Goal: Task Accomplishment & Management: Use online tool/utility

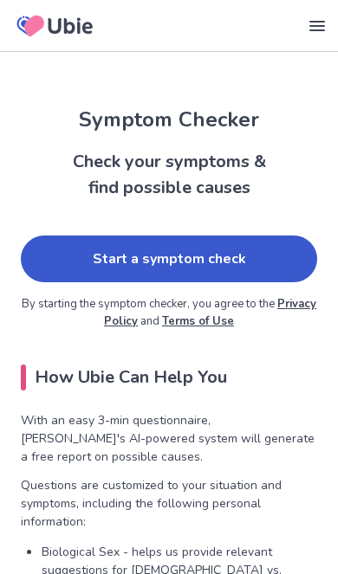
click at [61, 247] on link "Start a symptom check" at bounding box center [169, 258] width 296 height 47
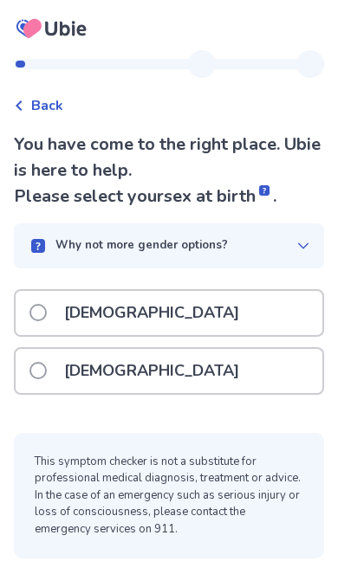
click at [44, 369] on span at bounding box center [37, 370] width 17 height 17
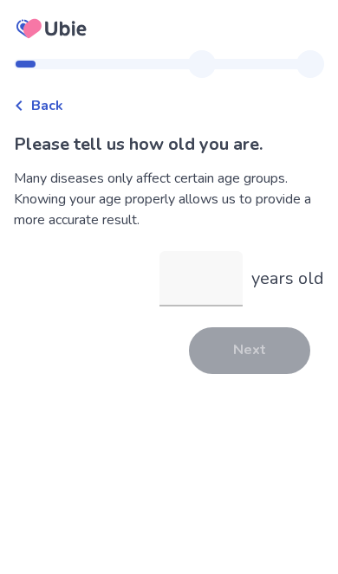
click at [207, 273] on input "years old" at bounding box center [200, 278] width 83 height 55
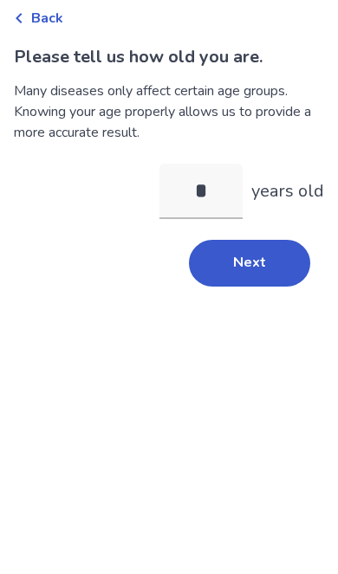
type input "**"
click at [233, 327] on button "Next" at bounding box center [249, 350] width 121 height 47
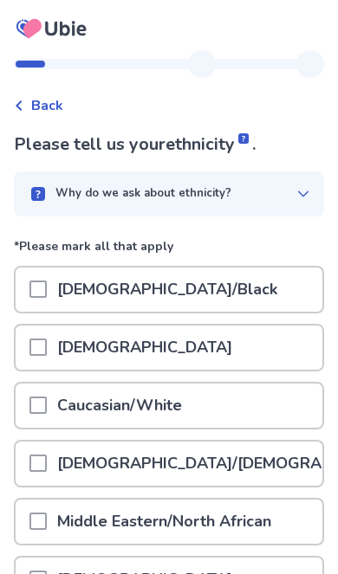
click at [43, 395] on div at bounding box center [37, 405] width 17 height 44
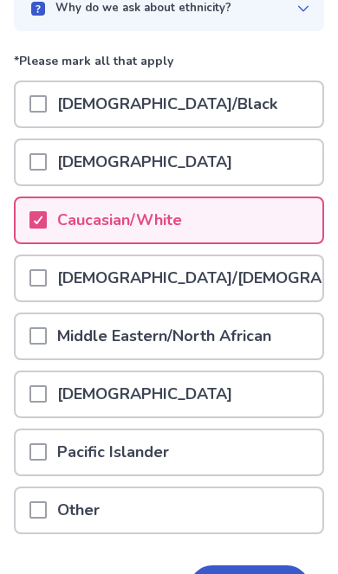
scroll to position [228, 0]
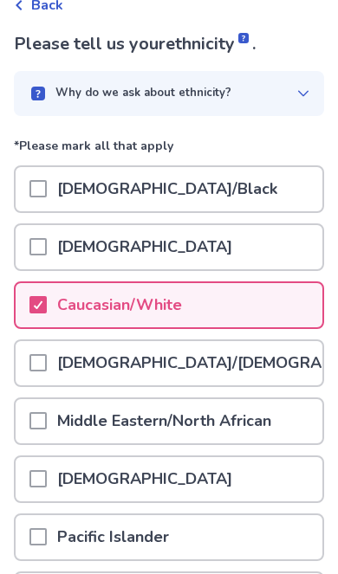
click at [88, 97] on p "Why do we ask about ethnicity?" at bounding box center [143, 93] width 176 height 17
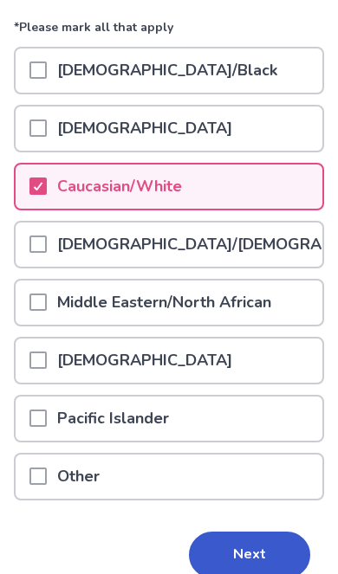
scroll to position [304, 0]
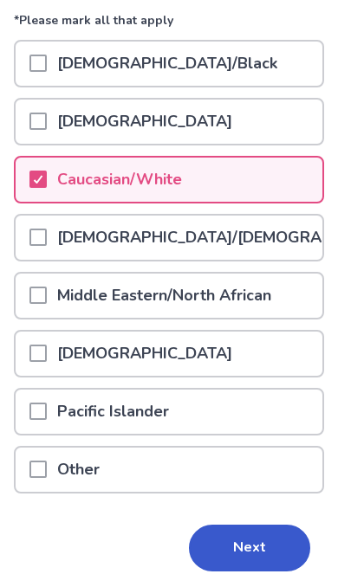
click at [238, 549] on button "Next" at bounding box center [249, 547] width 121 height 47
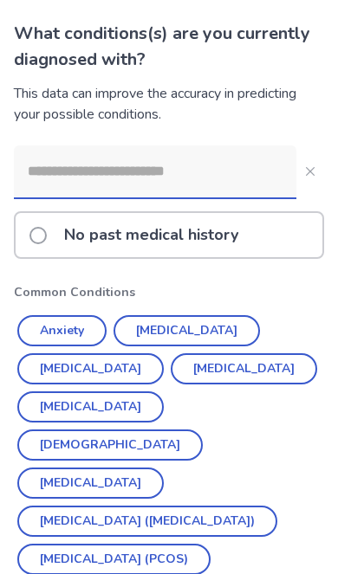
scroll to position [112, 0]
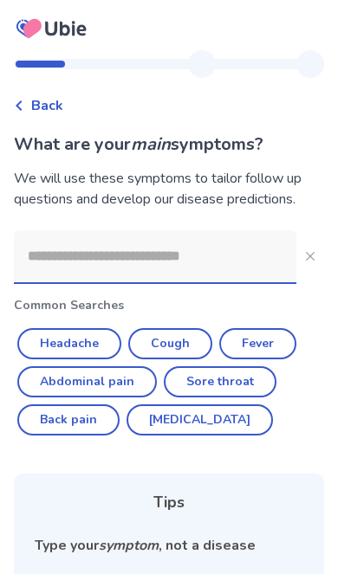
click at [237, 386] on button "Sore throat" at bounding box center [220, 381] width 113 height 31
type input "**********"
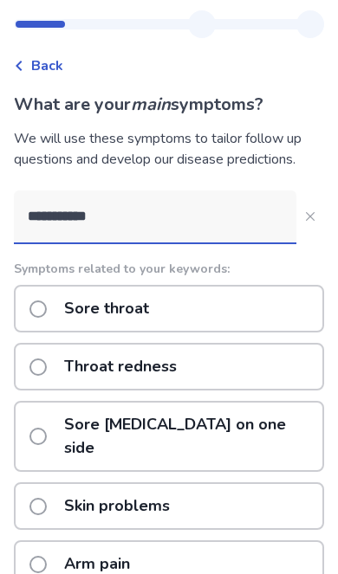
scroll to position [43, 0]
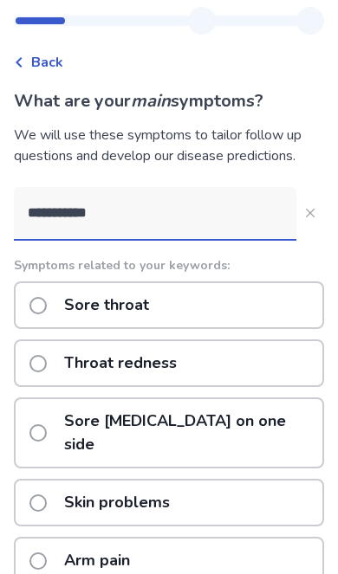
click at [48, 305] on label "Sore throat" at bounding box center [94, 305] width 130 height 44
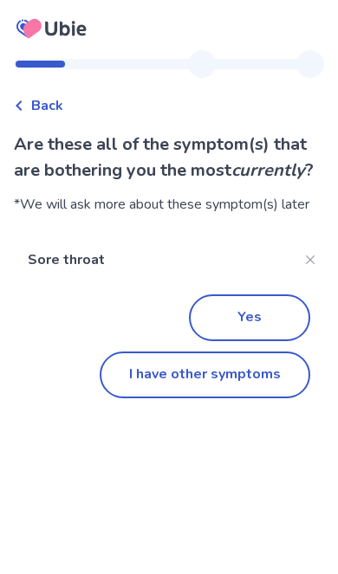
click at [259, 385] on button "I have other symptoms" at bounding box center [205, 374] width 210 height 47
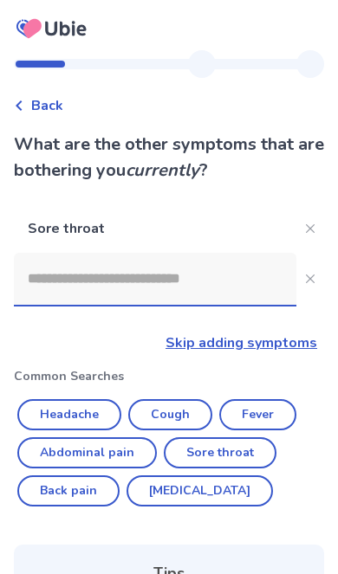
scroll to position [44, 0]
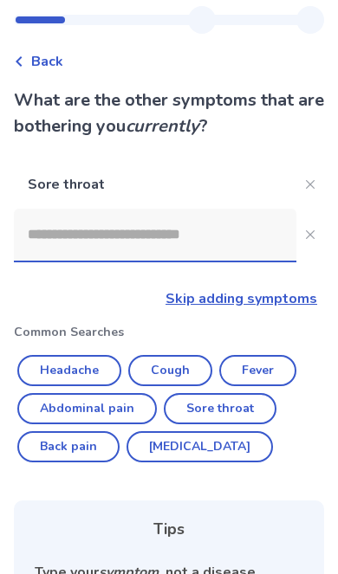
click at [208, 220] on input at bounding box center [155, 235] width 282 height 52
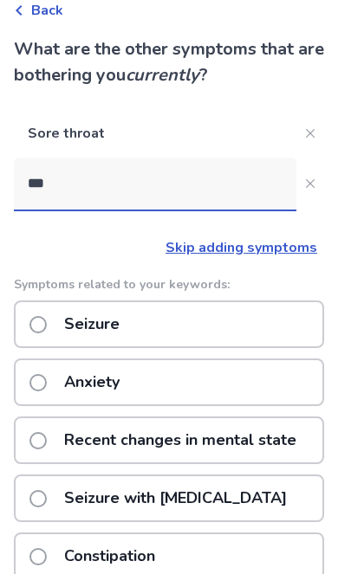
scroll to position [75, 0]
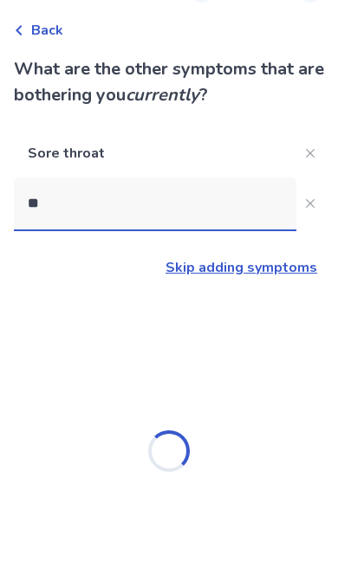
type input "*"
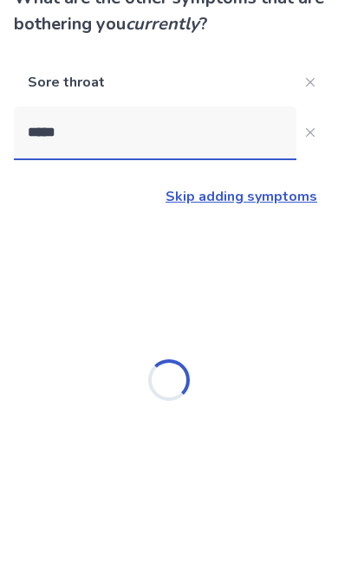
type input "******"
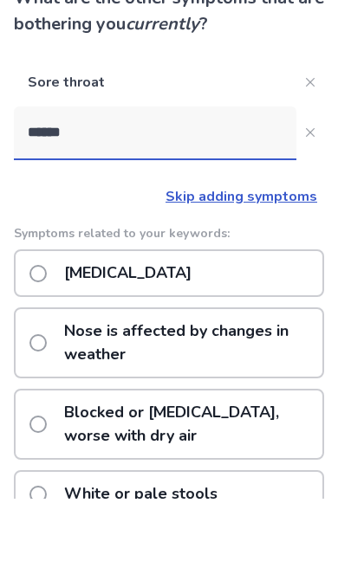
click at [268, 325] on div "Stuffy nose" at bounding box center [169, 349] width 310 height 48
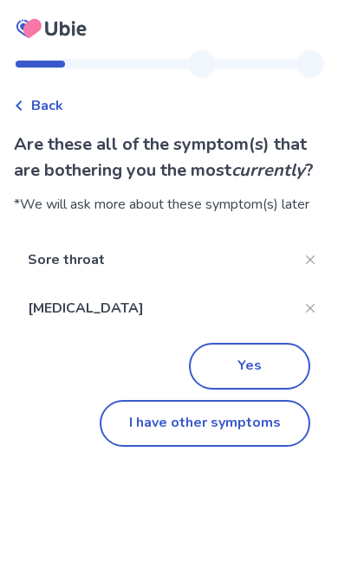
click at [279, 434] on button "I have other symptoms" at bounding box center [205, 423] width 210 height 47
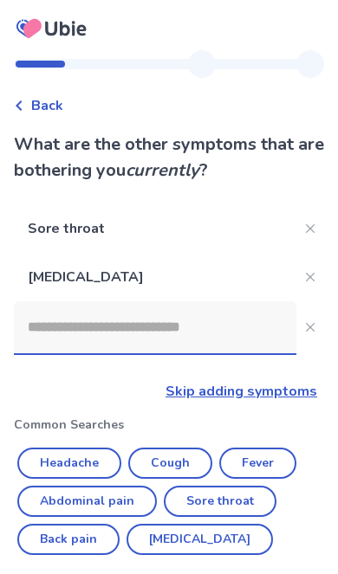
scroll to position [146, 0]
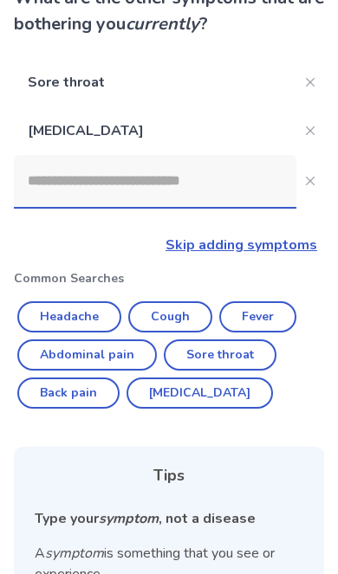
click at [181, 181] on input at bounding box center [155, 181] width 282 height 52
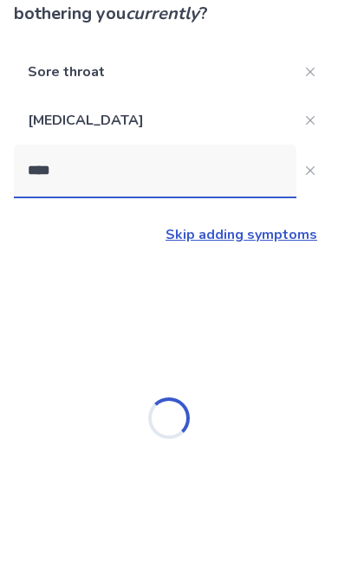
scroll to position [71, 0]
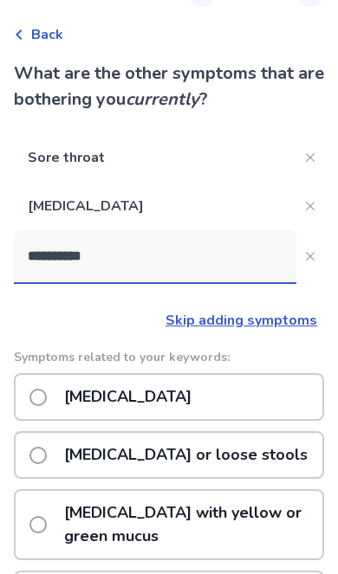
type input "**********"
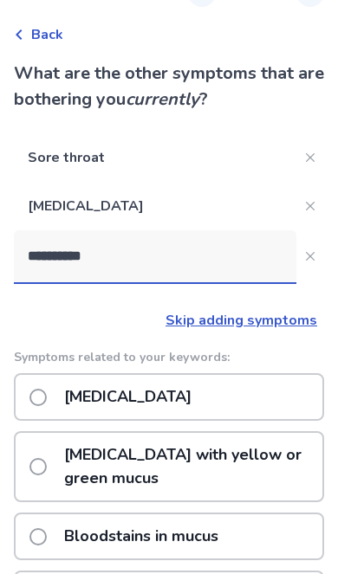
click at [285, 403] on div "Runny nose" at bounding box center [169, 397] width 310 height 48
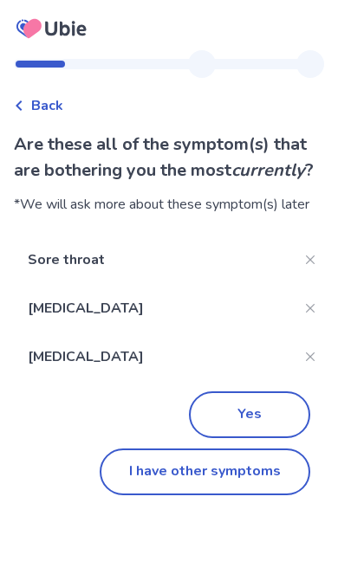
click at [260, 419] on button "Yes" at bounding box center [249, 414] width 121 height 47
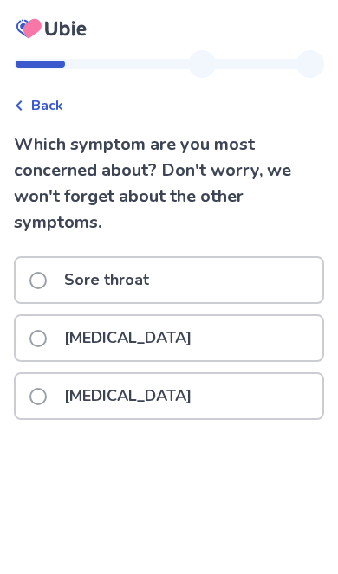
click at [43, 273] on span at bounding box center [37, 280] width 17 height 17
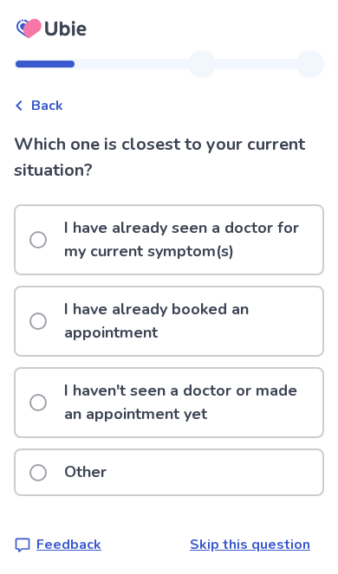
click at [47, 402] on label "I haven't seen a doctor or made an appointment yet" at bounding box center [175, 403] width 293 height 68
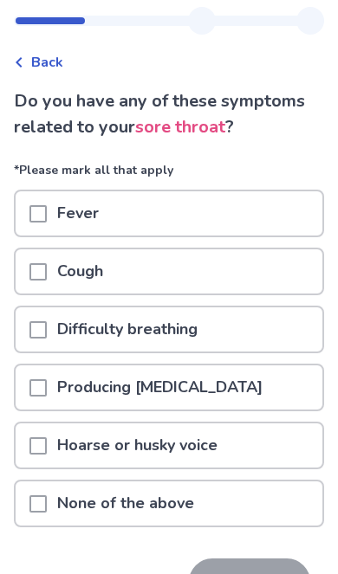
scroll to position [43, 0]
click at [107, 499] on p "None of the above" at bounding box center [126, 503] width 158 height 44
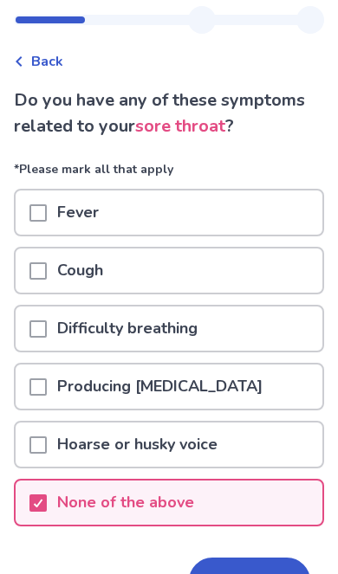
click at [244, 573] on button "Next" at bounding box center [249, 580] width 121 height 47
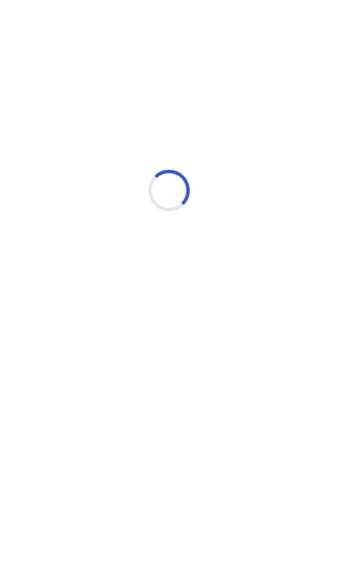
scroll to position [0, 0]
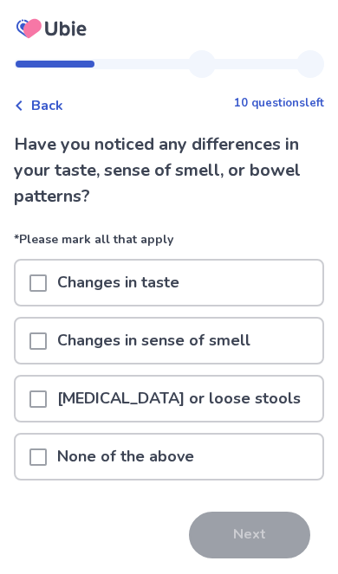
click at [68, 471] on p "None of the above" at bounding box center [126, 456] width 158 height 44
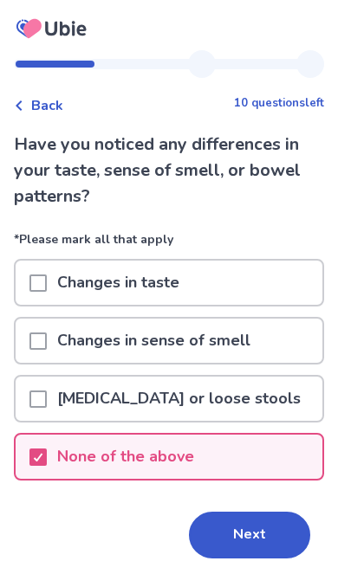
click at [244, 540] on button "Next" at bounding box center [249, 534] width 121 height 47
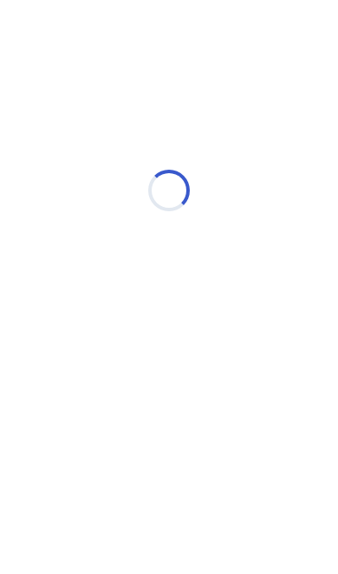
select select "*"
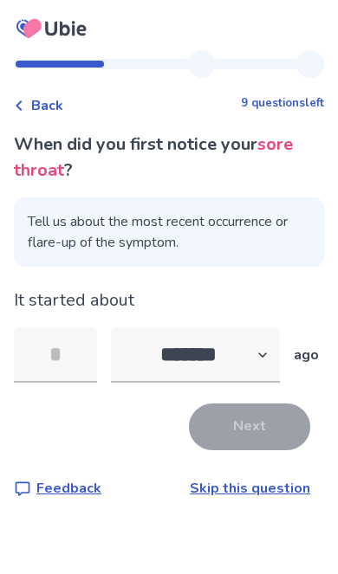
click at [48, 345] on input "tel" at bounding box center [55, 354] width 83 height 55
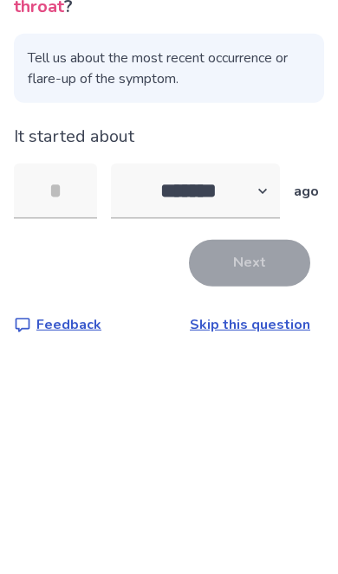
type input "*"
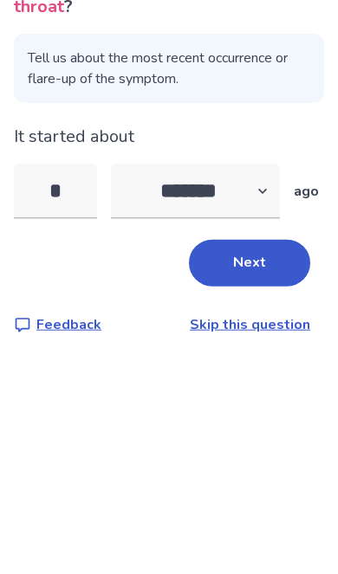
click at [229, 403] on button "Next" at bounding box center [249, 426] width 121 height 47
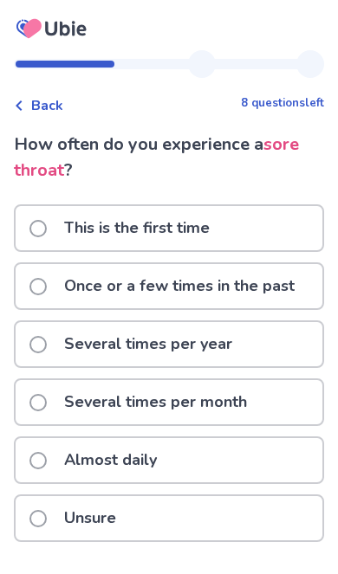
click at [30, 283] on span at bounding box center [37, 286] width 17 height 17
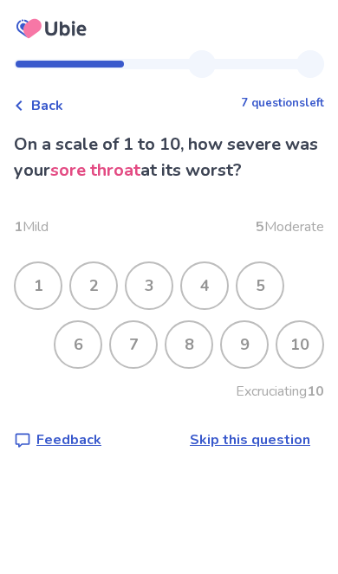
click at [204, 349] on div "8" at bounding box center [188, 344] width 45 height 45
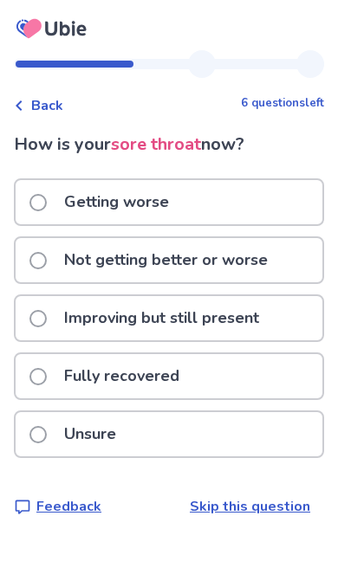
click at [29, 310] on label "Improving but still present" at bounding box center [149, 318] width 240 height 44
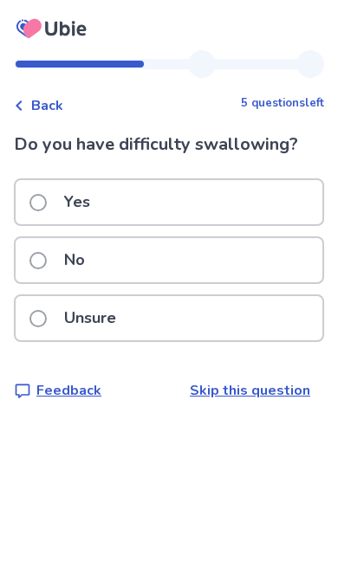
click at [34, 197] on span at bounding box center [37, 202] width 17 height 17
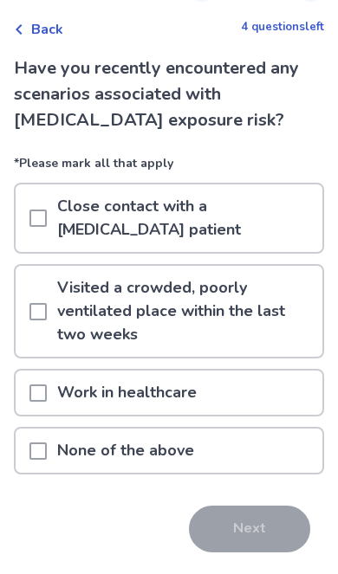
scroll to position [60, 0]
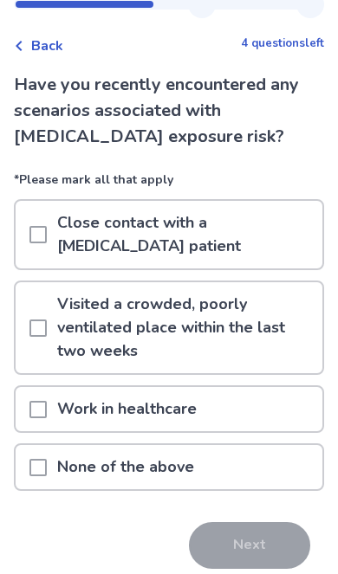
click at [242, 465] on div "None of the above" at bounding box center [169, 467] width 306 height 44
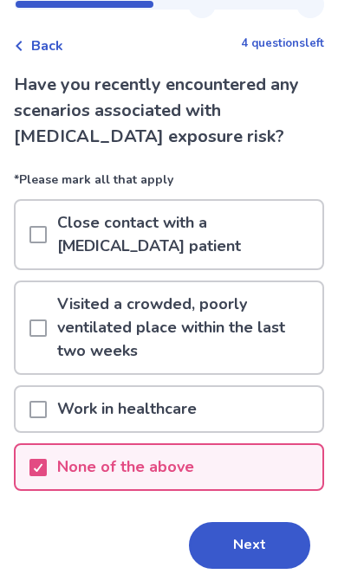
click at [266, 548] on button "Next" at bounding box center [249, 545] width 121 height 47
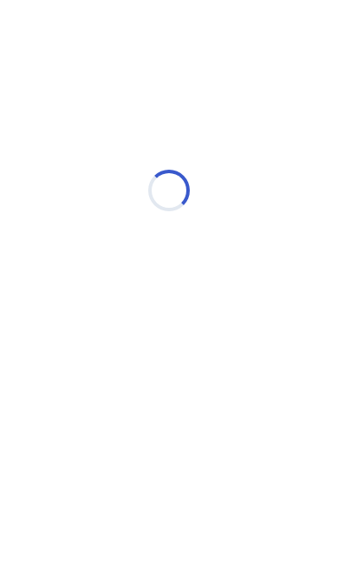
scroll to position [0, 0]
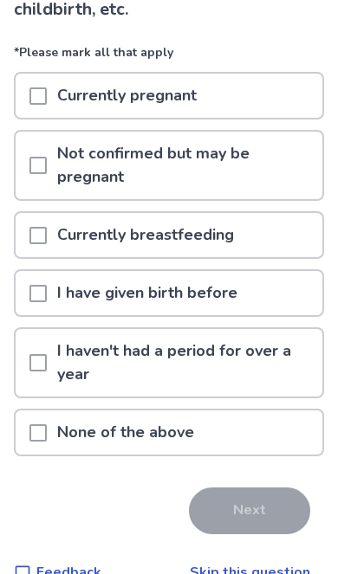
scroll to position [186, 0]
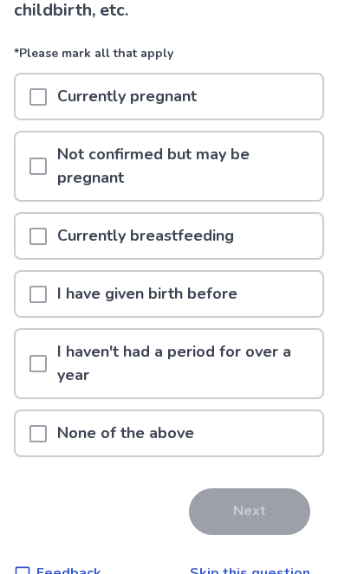
click at [248, 441] on div "None of the above" at bounding box center [169, 433] width 306 height 44
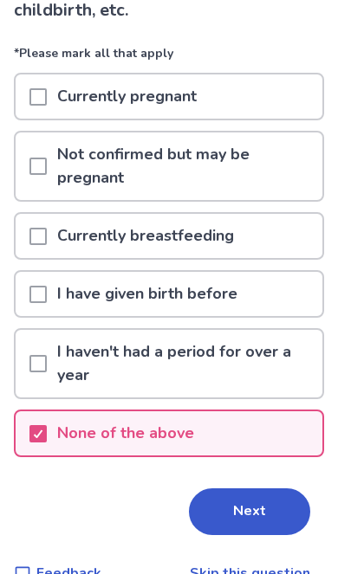
click at [255, 511] on button "Next" at bounding box center [249, 511] width 121 height 47
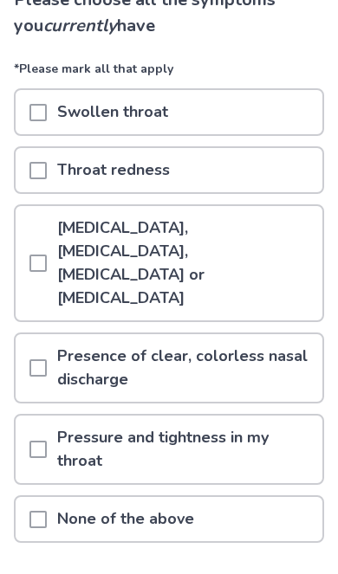
scroll to position [148, 0]
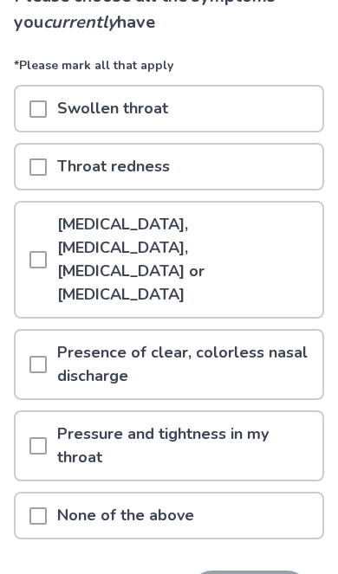
click at [40, 356] on span at bounding box center [37, 364] width 17 height 17
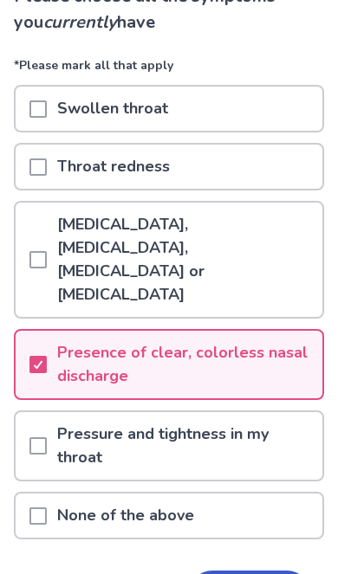
click at [254, 423] on p "Pressure and tightness in my throat" at bounding box center [184, 446] width 275 height 68
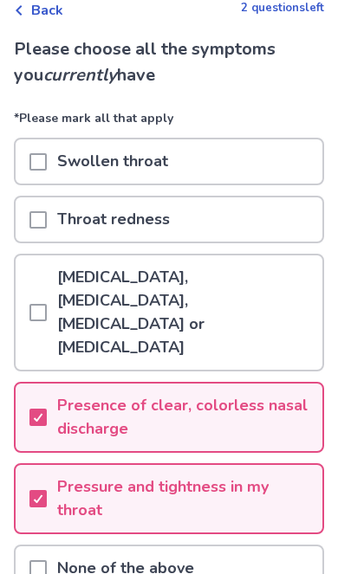
scroll to position [92, 0]
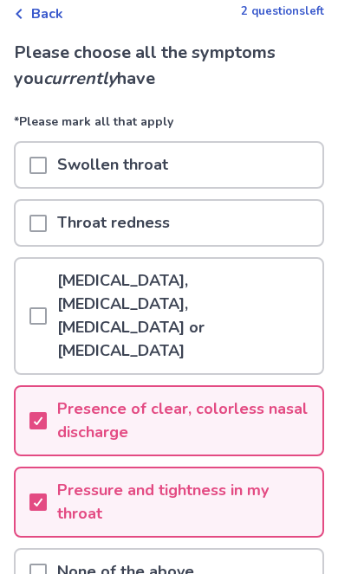
click at [43, 307] on span at bounding box center [37, 315] width 17 height 17
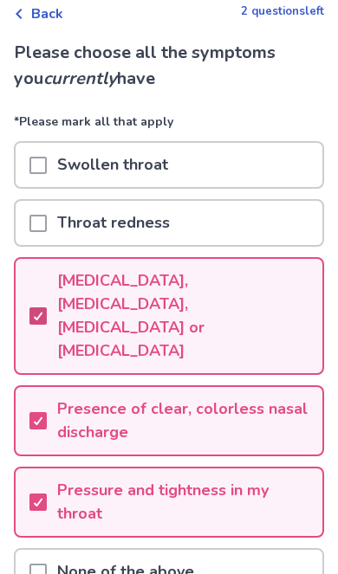
click at [31, 221] on span at bounding box center [37, 223] width 17 height 17
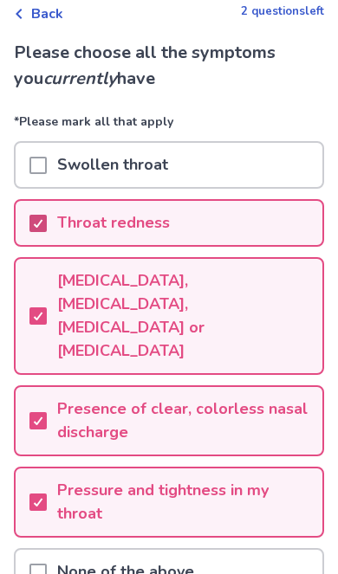
click at [33, 227] on icon at bounding box center [38, 223] width 10 height 9
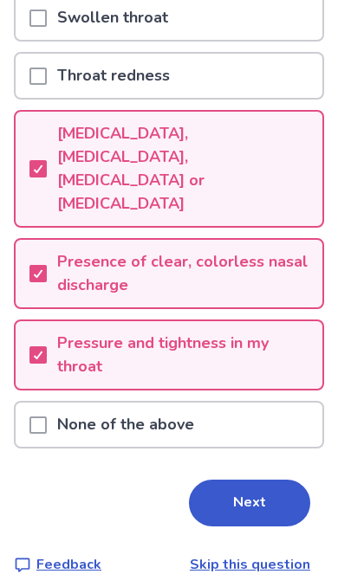
scroll to position [244, 0]
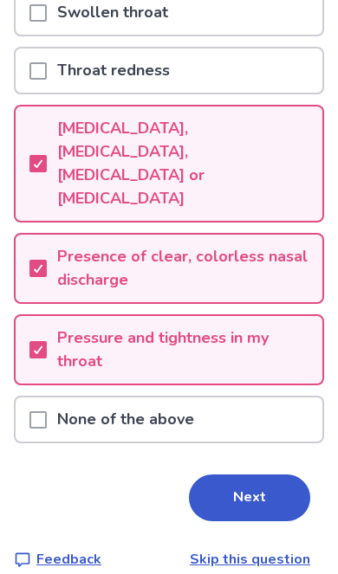
click at [257, 477] on button "Next" at bounding box center [249, 497] width 121 height 47
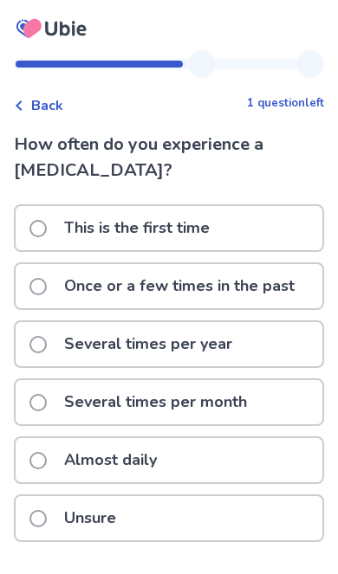
click at [42, 338] on span at bounding box center [37, 344] width 17 height 17
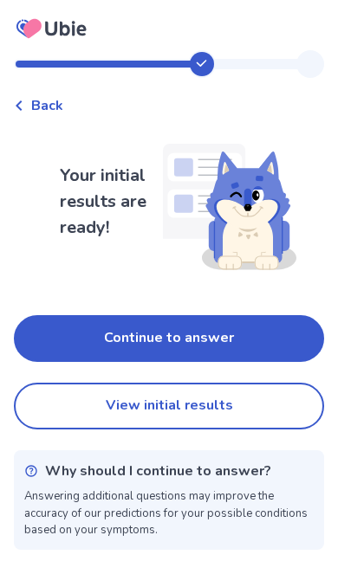
click at [287, 330] on button "Continue to answer" at bounding box center [169, 338] width 310 height 47
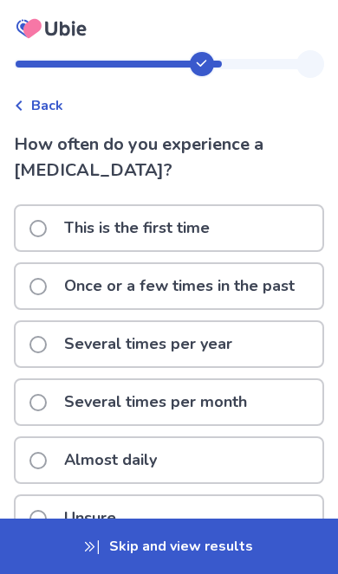
click at [263, 343] on div "Several times per year" at bounding box center [169, 344] width 306 height 44
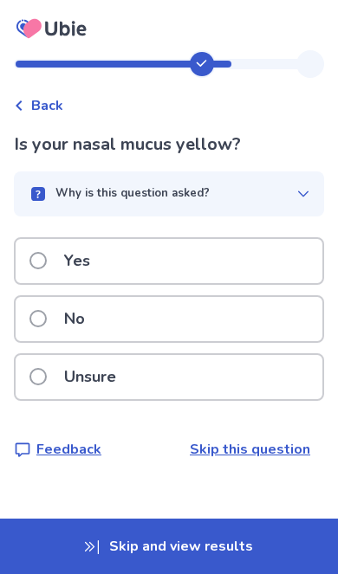
click at [261, 327] on div "No" at bounding box center [169, 319] width 306 height 44
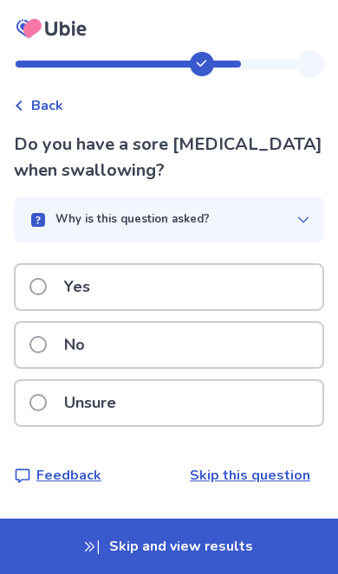
click at [62, 286] on p "Yes" at bounding box center [77, 287] width 47 height 44
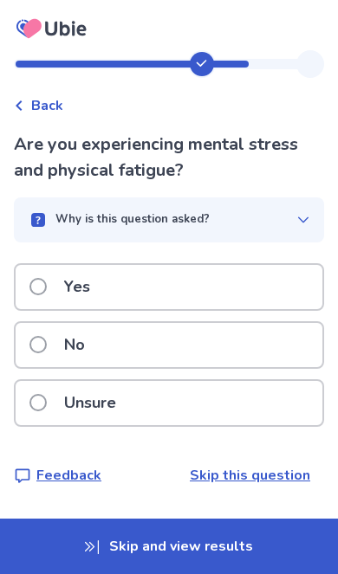
click at [47, 286] on label "Yes" at bounding box center [64, 287] width 71 height 44
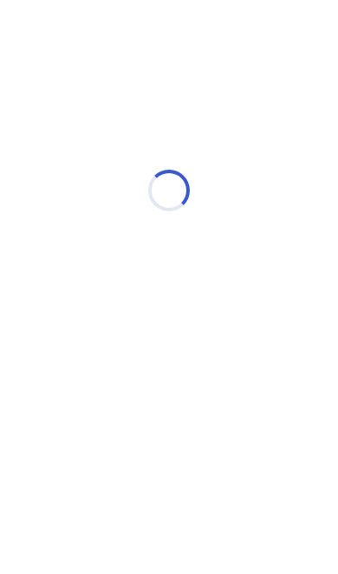
select select "*"
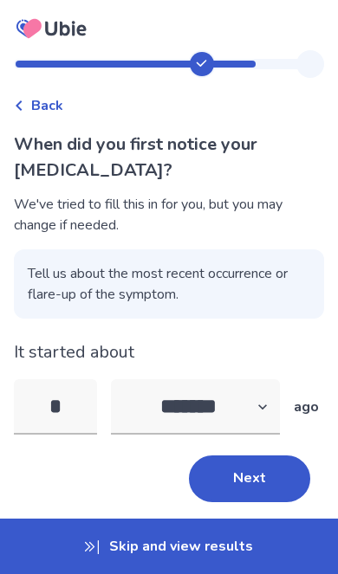
click at [263, 472] on button "Next" at bounding box center [249, 478] width 121 height 47
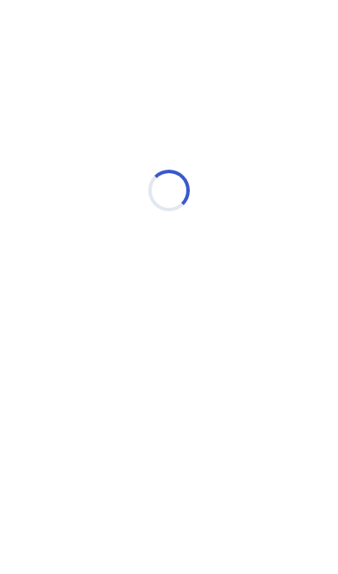
select select "*"
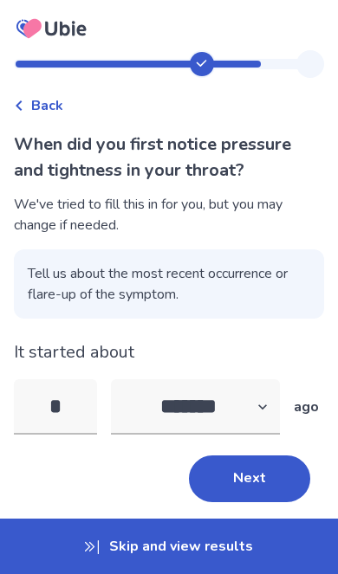
click at [252, 475] on button "Next" at bounding box center [249, 478] width 121 height 47
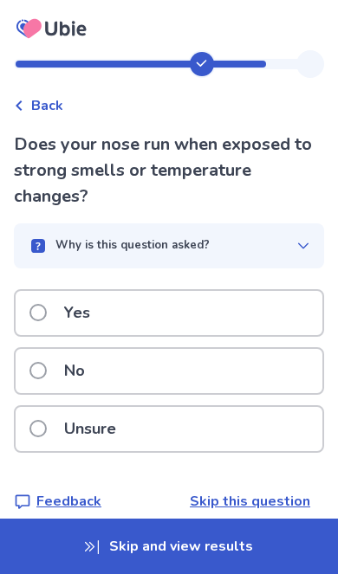
click at [101, 424] on p "Unsure" at bounding box center [90, 429] width 73 height 44
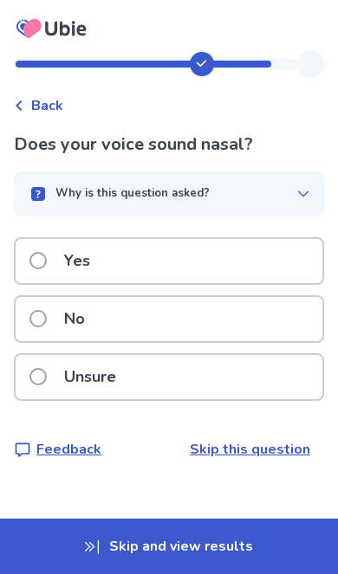
click at [47, 260] on label "Yes" at bounding box center [64, 261] width 71 height 44
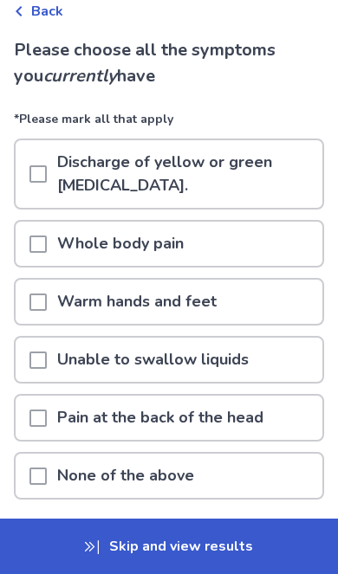
scroll to position [96, 0]
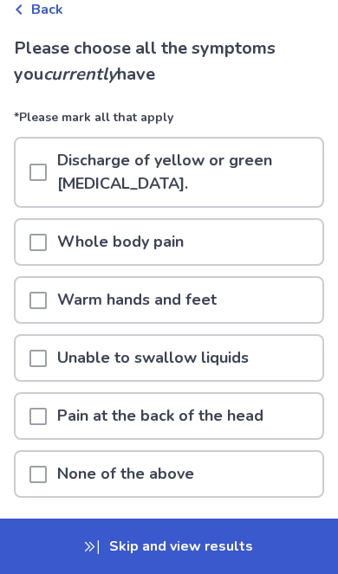
click at [43, 459] on div at bounding box center [37, 474] width 17 height 44
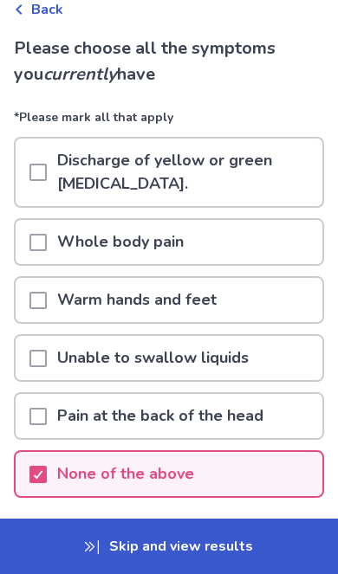
scroll to position [97, 0]
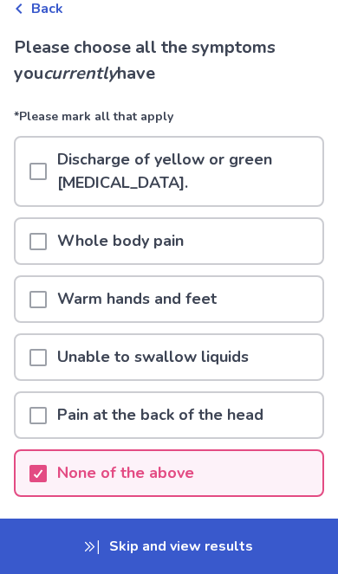
click at [254, 552] on button "Next" at bounding box center [249, 551] width 121 height 47
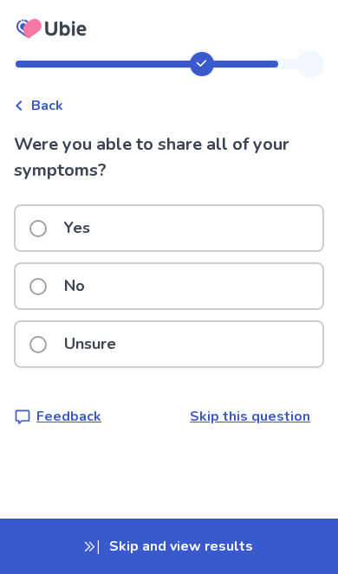
click at [61, 286] on p "No" at bounding box center [75, 286] width 42 height 44
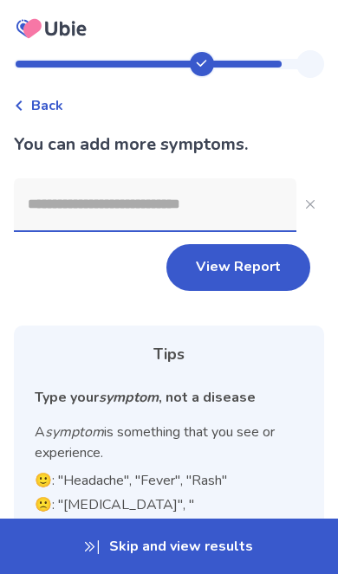
click at [61, 196] on input at bounding box center [155, 204] width 282 height 52
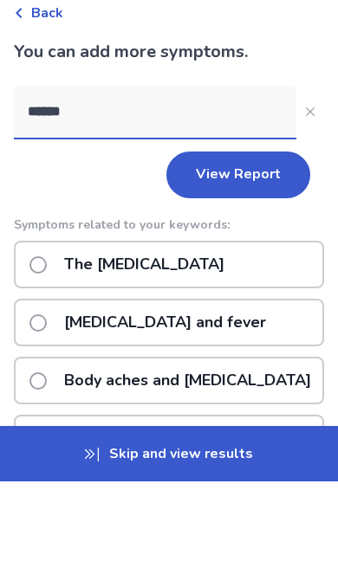
type input "******"
click at [237, 333] on div "The chills" at bounding box center [169, 357] width 310 height 48
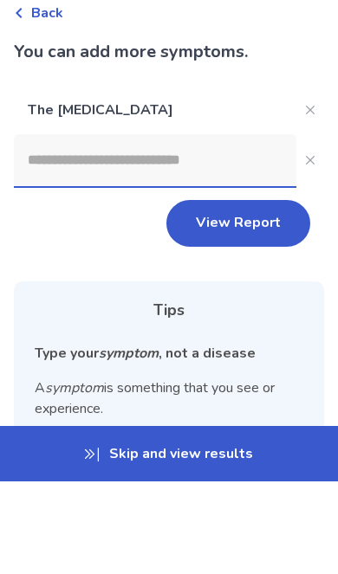
scroll to position [93, 0]
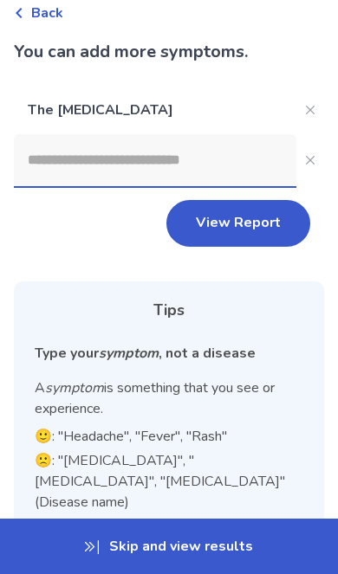
click at [254, 223] on button "View Report" at bounding box center [238, 223] width 144 height 47
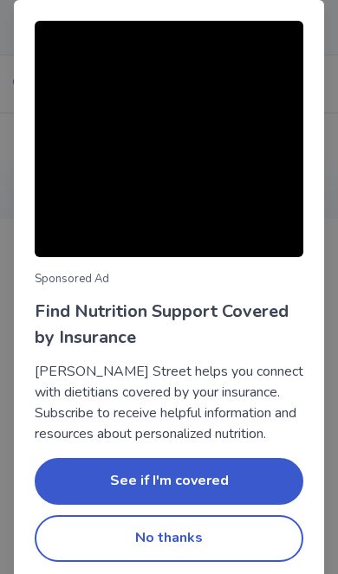
click at [193, 541] on button "No thanks" at bounding box center [169, 538] width 268 height 47
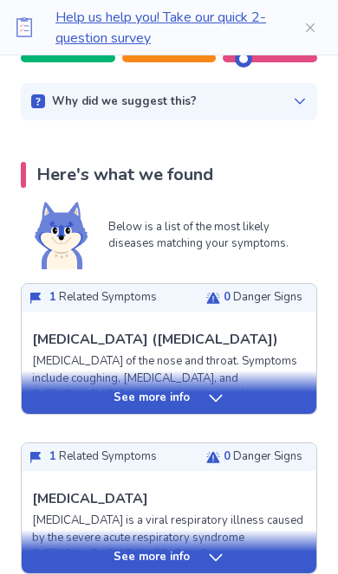
scroll to position [265, 0]
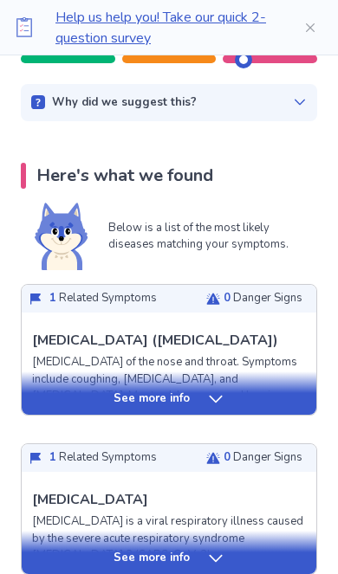
click at [241, 404] on div "See more info" at bounding box center [169, 398] width 294 height 17
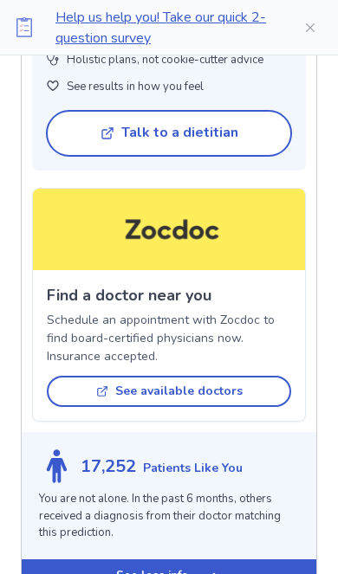
scroll to position [1508, 0]
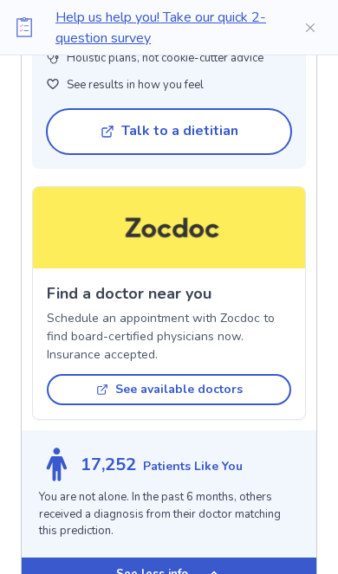
click at [24, 467] on div "17,252 Patients Like You You are not alone. In the past 6 months, others receiv…" at bounding box center [169, 493] width 294 height 127
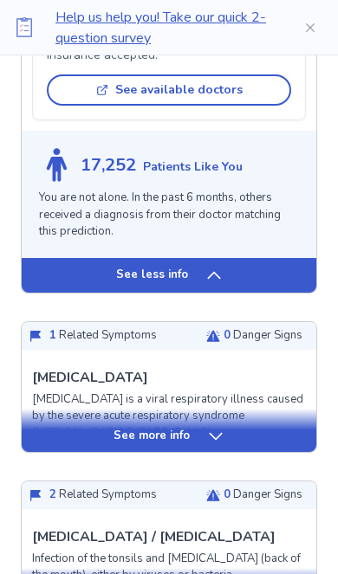
click at [77, 441] on div "See more info" at bounding box center [169, 436] width 294 height 17
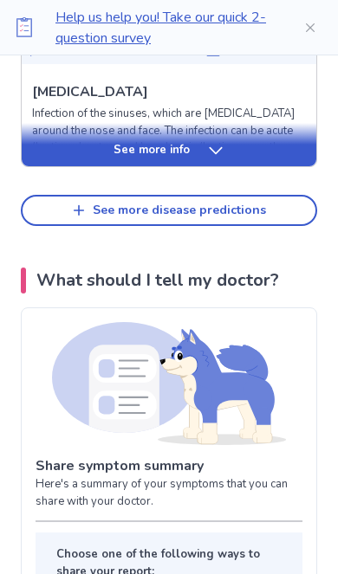
scroll to position [4051, 0]
